Goal: Find specific page/section: Find specific page/section

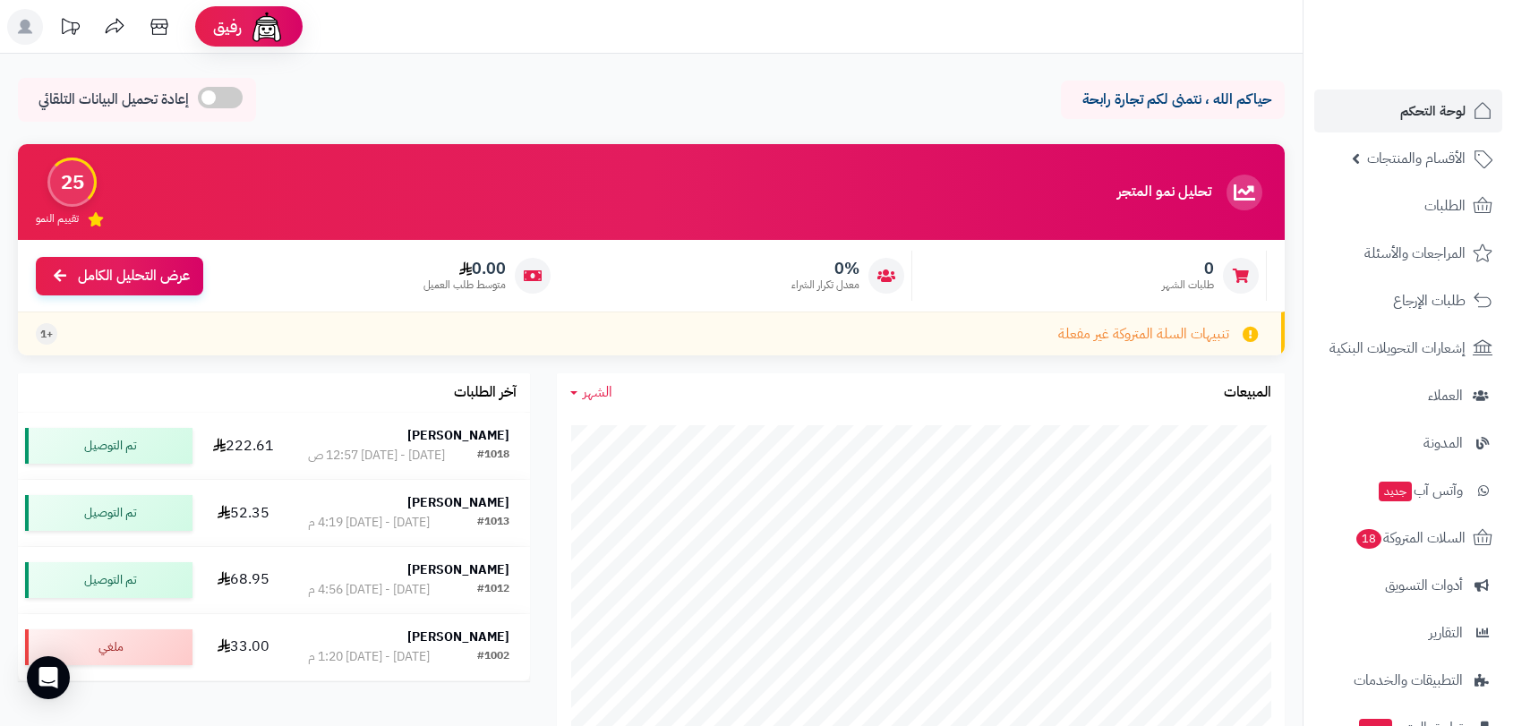
scroll to position [795, 0]
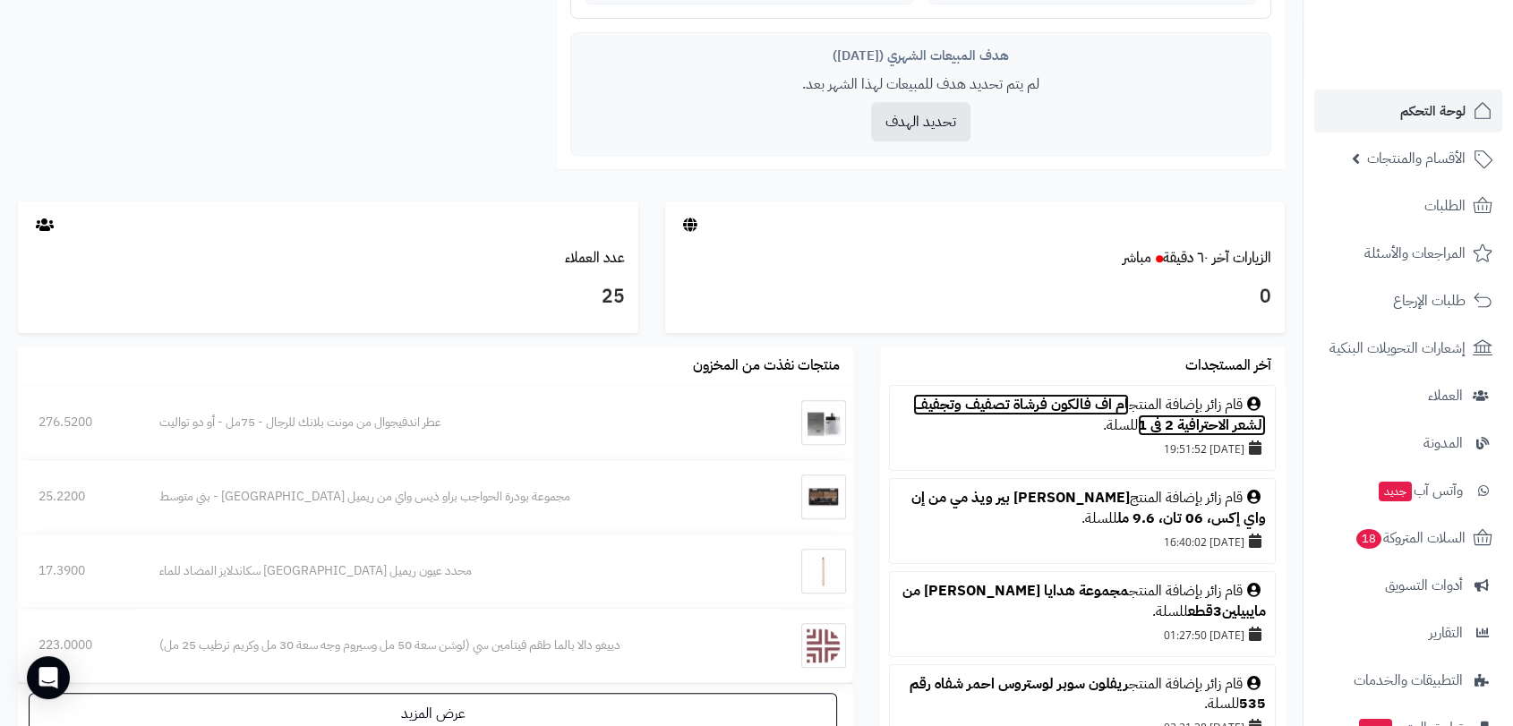
click at [1040, 397] on link "ام اف فالكون فرشاة تصفيف وتجفيف الشعر الاحترافية 2 في 1" at bounding box center [1089, 415] width 353 height 42
click at [1063, 397] on link "ام اف فالكون فرشاة تصفيف وتجفيف الشعر الاحترافية 2 في 1" at bounding box center [1089, 415] width 353 height 42
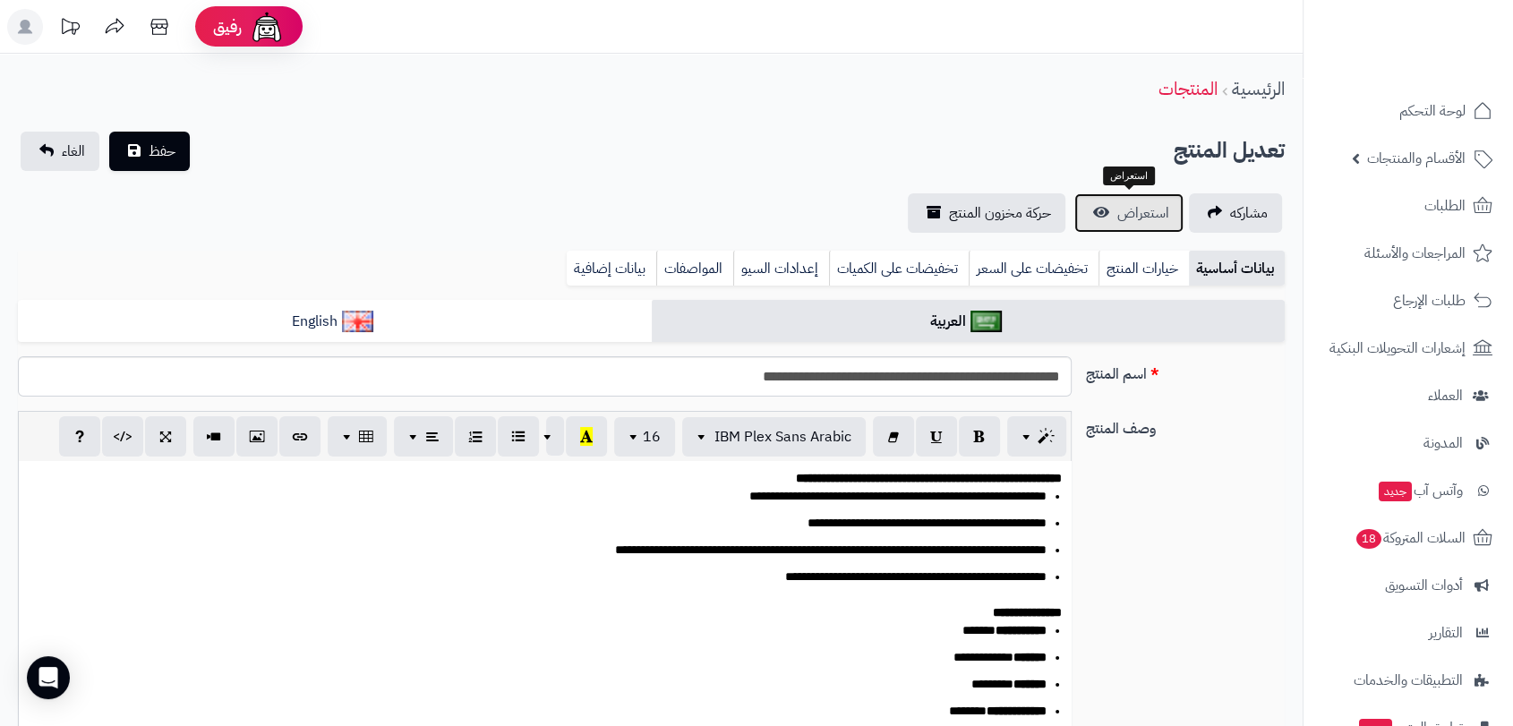
click at [1136, 222] on span "استعراض" at bounding box center [1143, 212] width 52 height 21
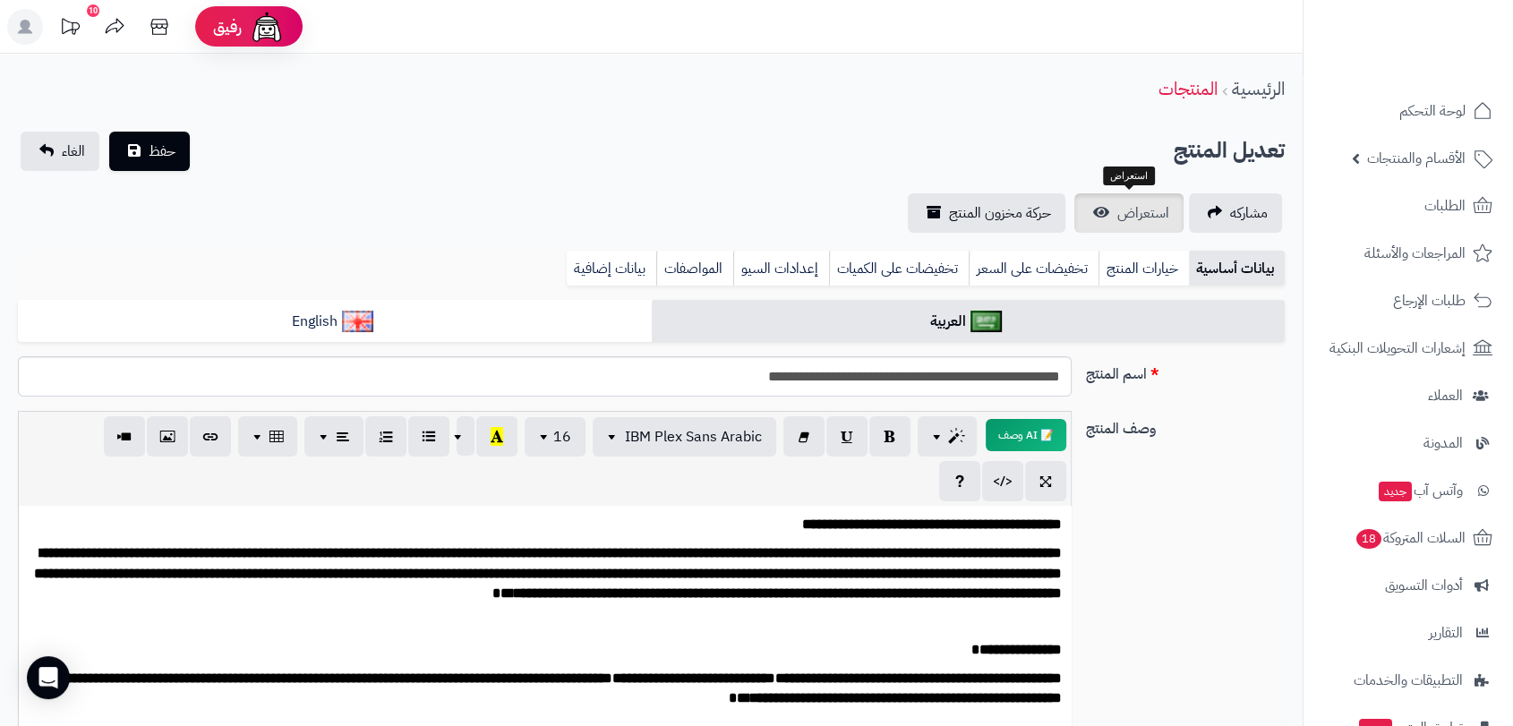
scroll to position [170, 0]
click at [1135, 209] on span "استعراض" at bounding box center [1143, 212] width 52 height 21
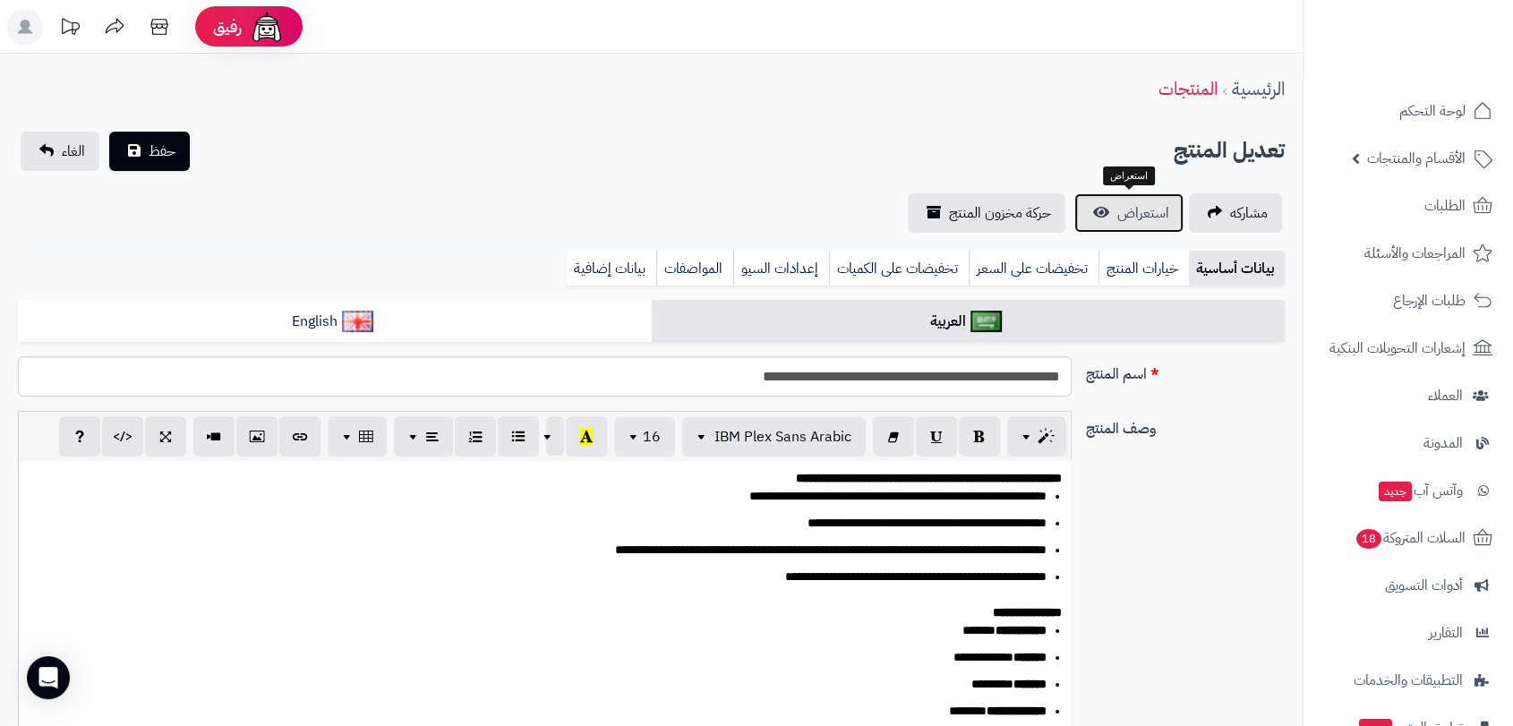
click at [1131, 208] on span "استعراض" at bounding box center [1143, 212] width 52 height 21
